Goal: Task Accomplishment & Management: Use online tool/utility

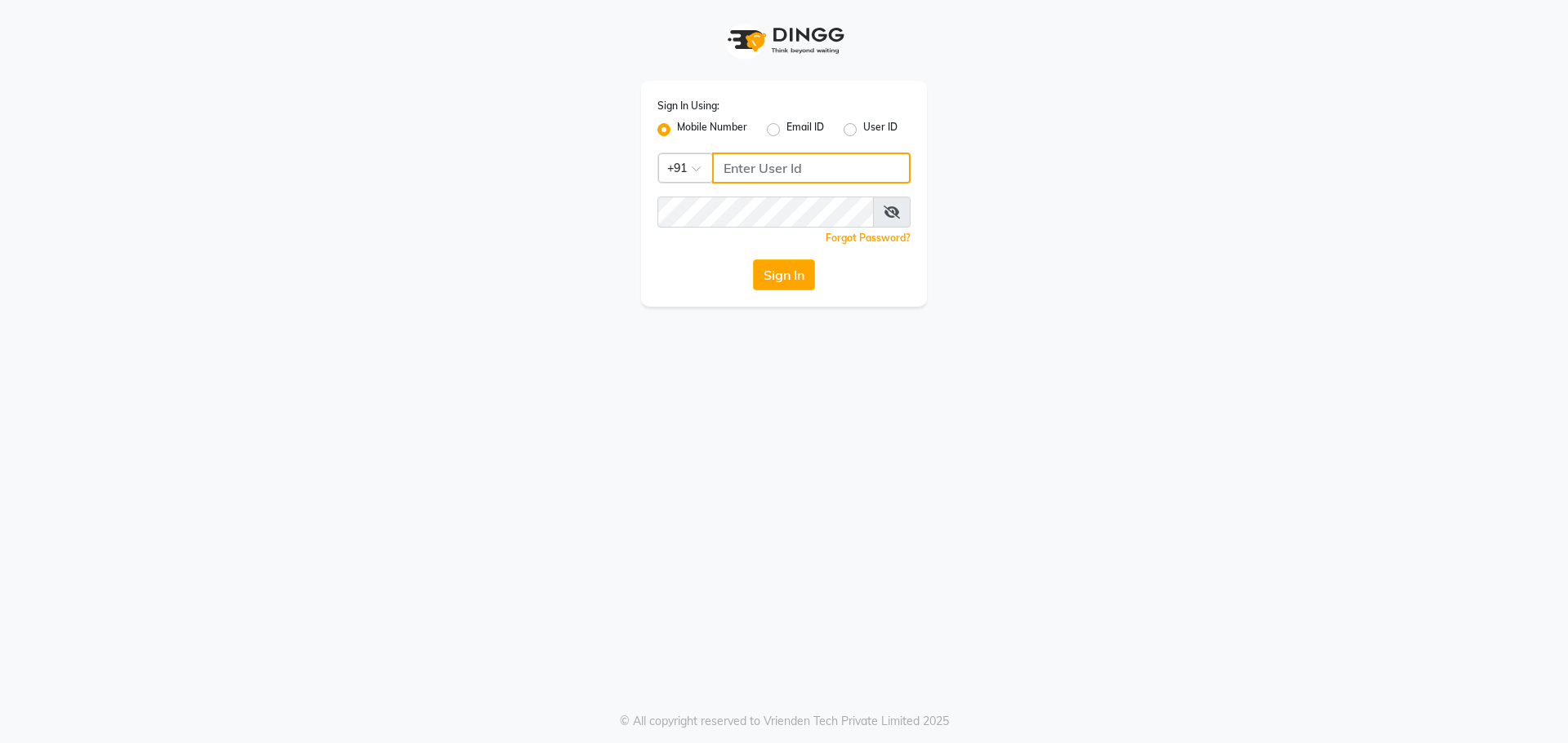
click at [811, 170] on input "Username" at bounding box center [811, 168] width 198 height 31
type input "7895733127"
click at [790, 283] on button "Sign In" at bounding box center [783, 275] width 62 height 31
